Goal: Information Seeking & Learning: Learn about a topic

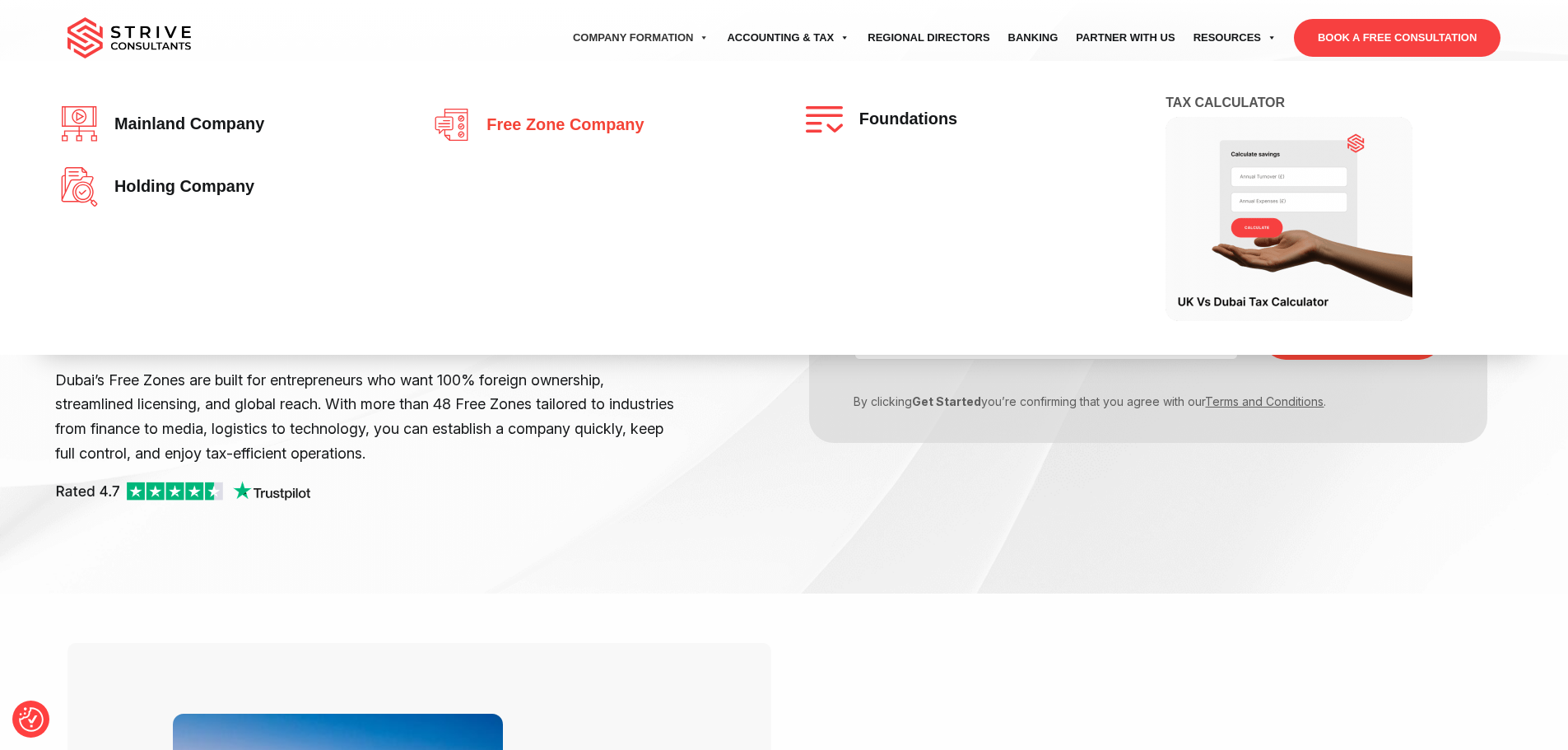
click at [548, 121] on span "Free zone company" at bounding box center [560, 125] width 165 height 18
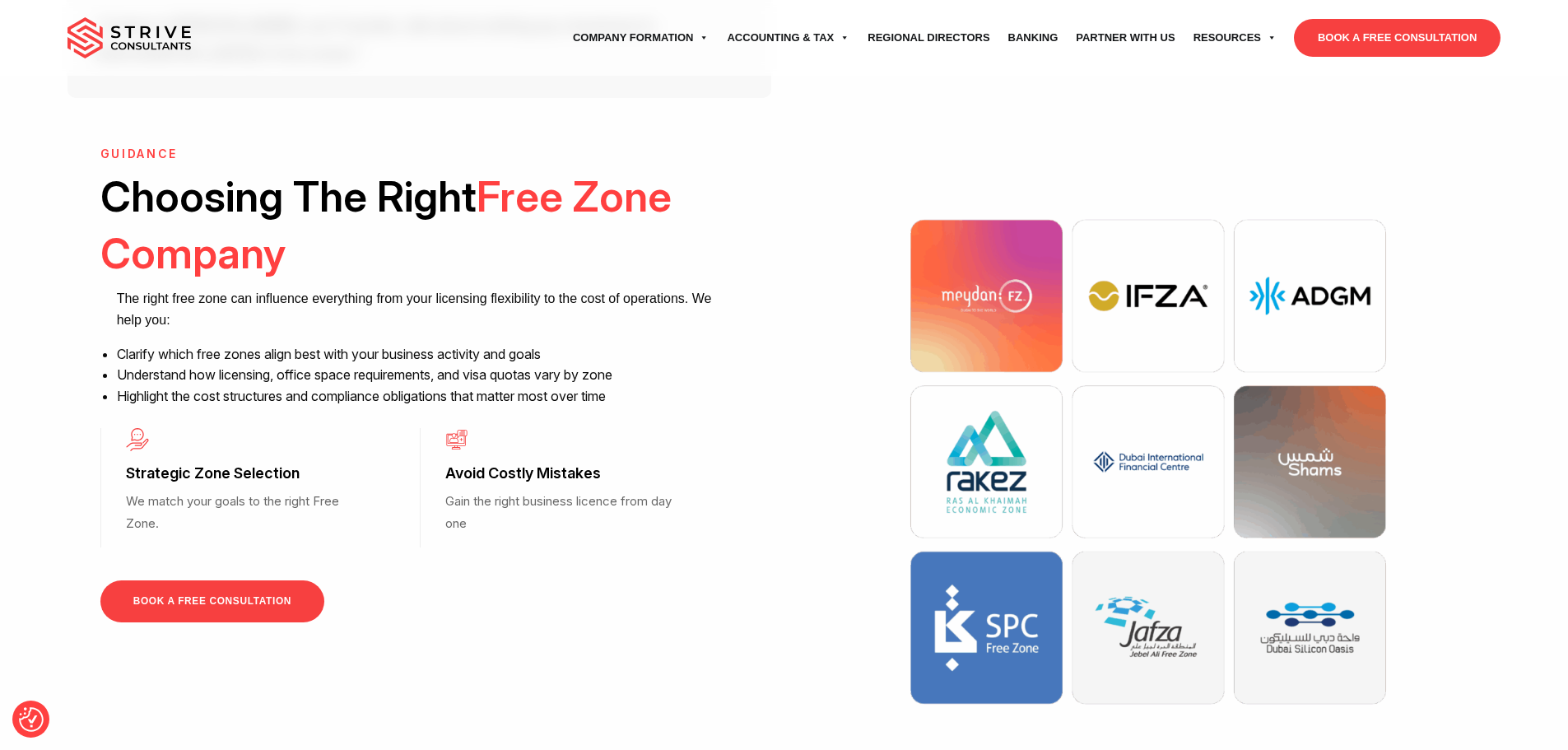
scroll to position [1234, 0]
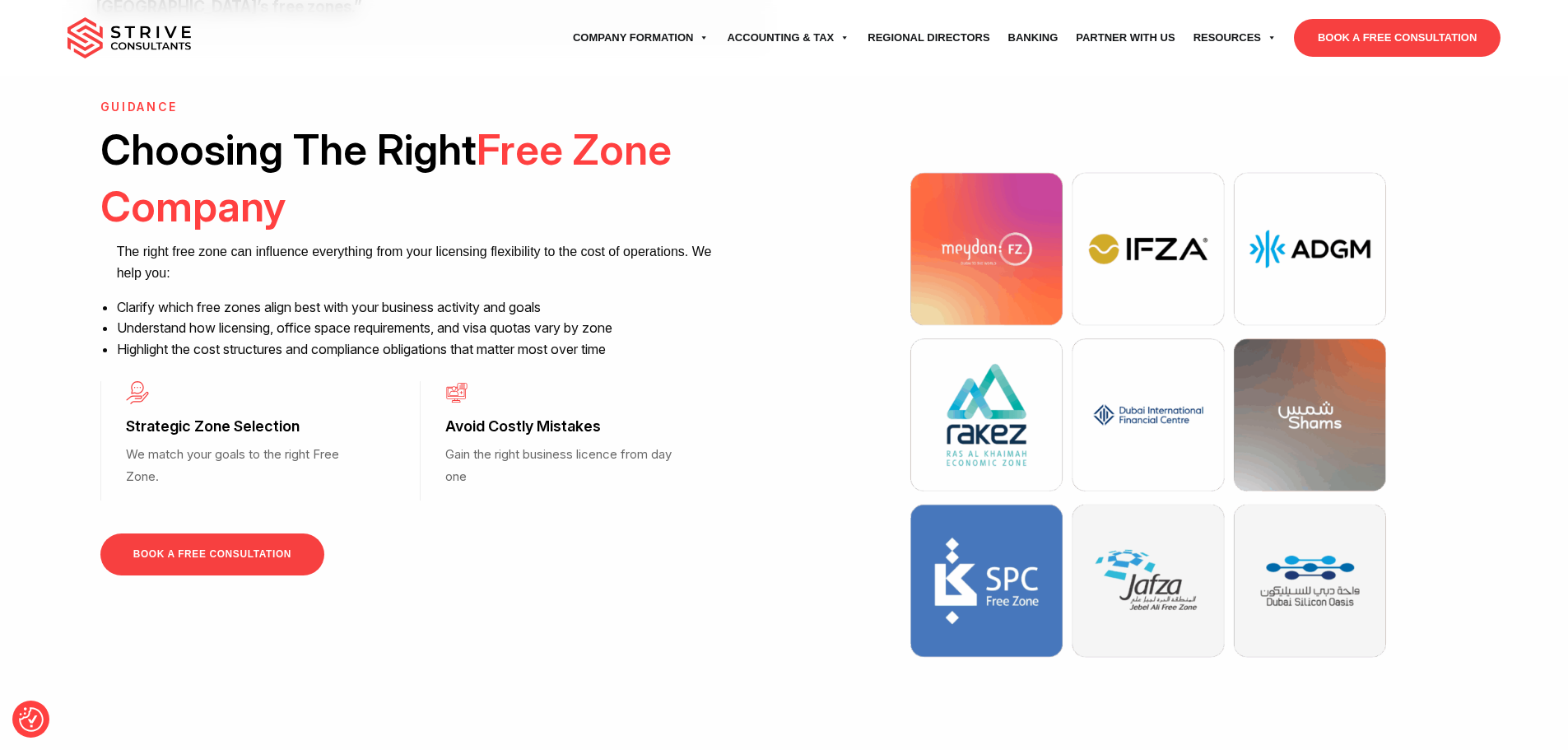
click at [1118, 209] on img at bounding box center [1148, 415] width 493 height 493
